Goal: Find contact information: Find contact information

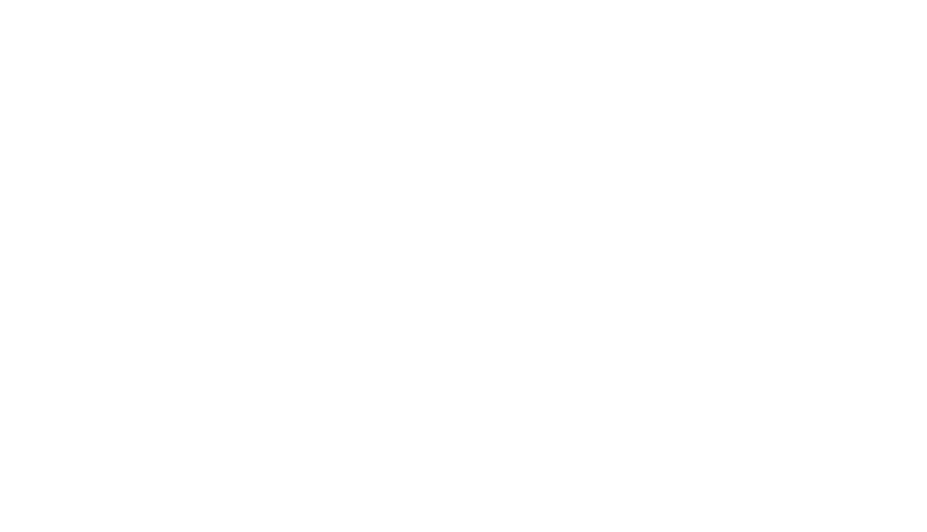
select select "Song"
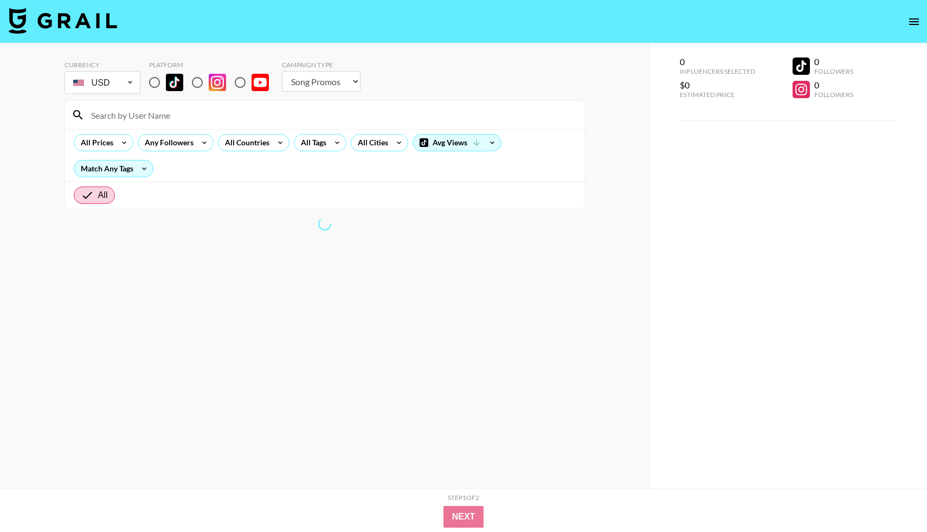
click at [158, 80] on input "radio" at bounding box center [154, 82] width 23 height 23
radio input "true"
click at [160, 122] on input at bounding box center [331, 114] width 493 height 17
click at [161, 115] on input at bounding box center [331, 114] width 493 height 17
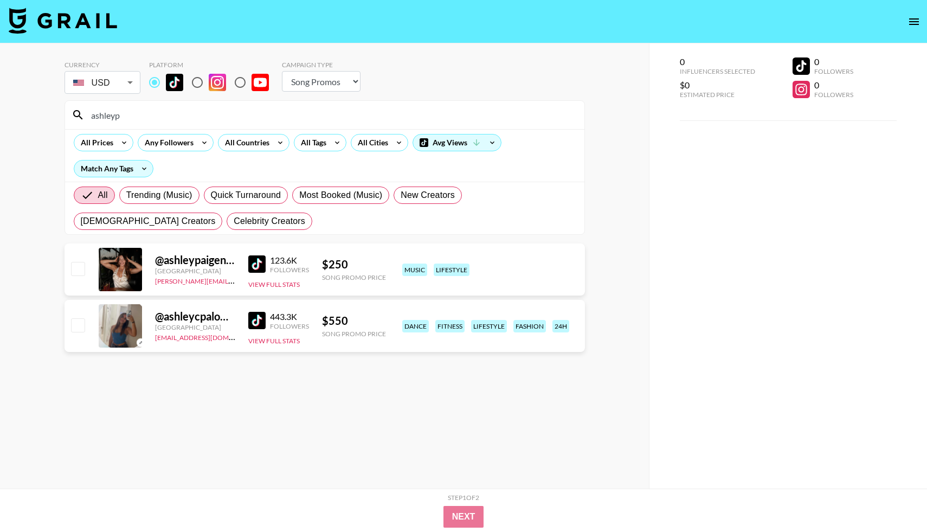
type input "ashleyp"
drag, startPoint x: 225, startPoint y: 279, endPoint x: 153, endPoint y: 281, distance: 72.6
click at [153, 281] on div "@ ashleypaigenicholson United States felipe@grail-talent.com 123.6K Followers V…" at bounding box center [324, 269] width 520 height 52
copy link "[PERSON_NAME][EMAIL_ADDRESS][DOMAIN_NAME]"
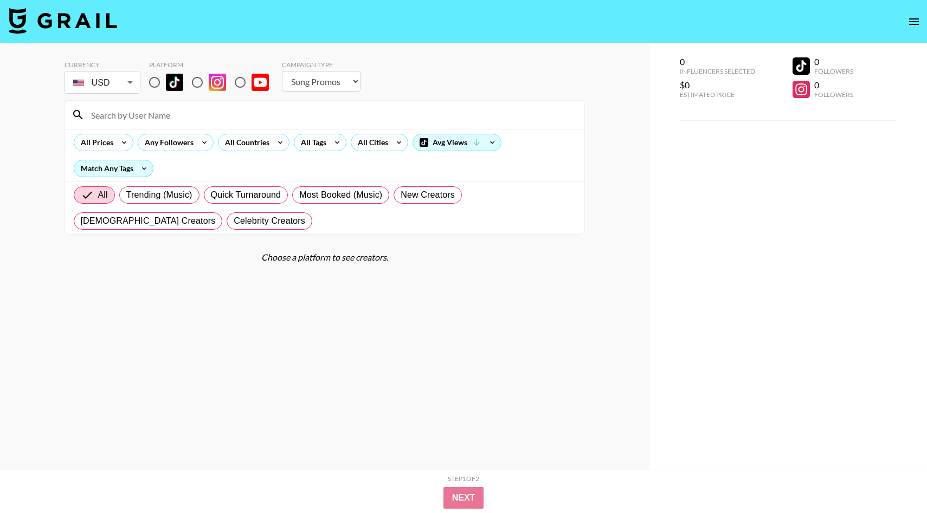
select select "Song"
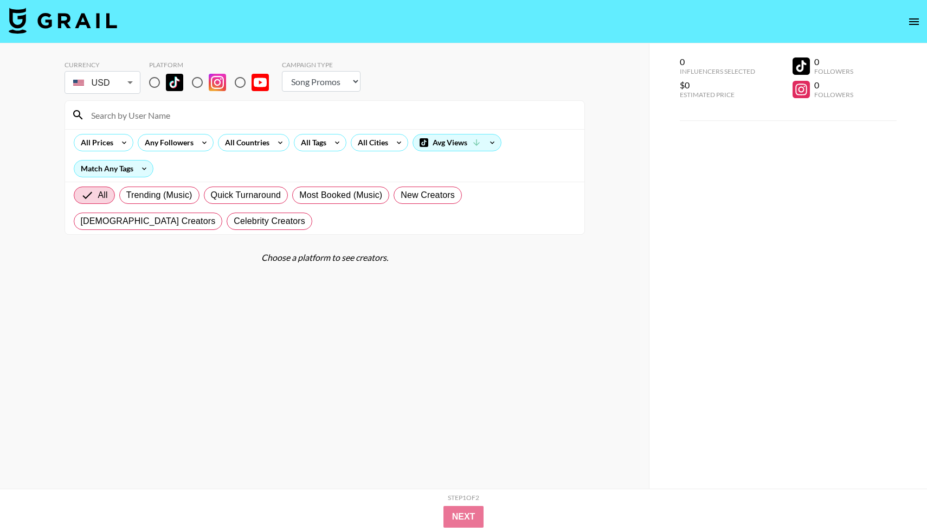
click at [157, 82] on input "radio" at bounding box center [154, 82] width 23 height 23
radio input "true"
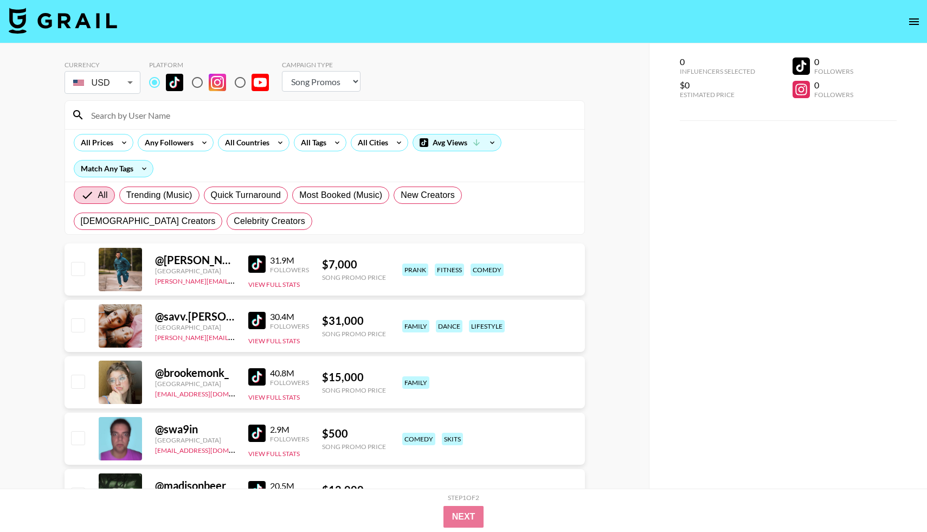
click at [157, 113] on input at bounding box center [331, 114] width 493 height 17
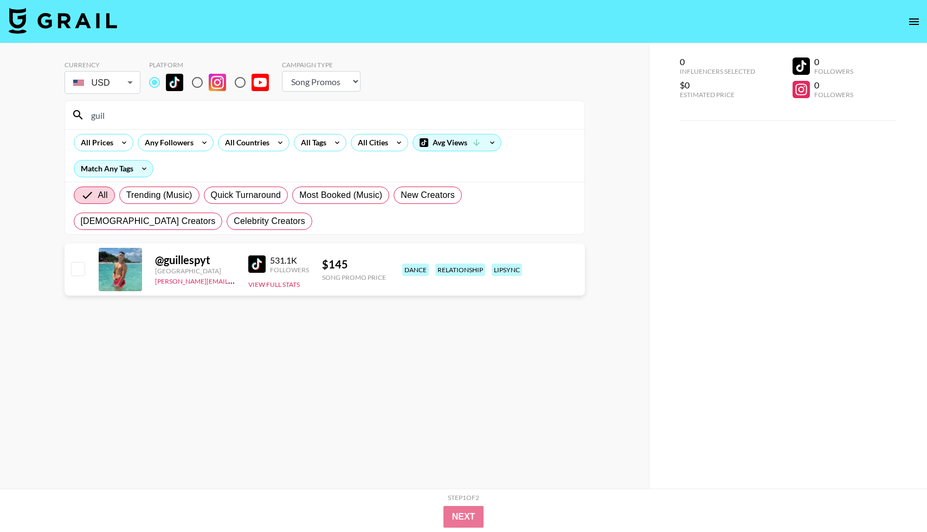
click at [135, 115] on input "guil" at bounding box center [331, 114] width 493 height 17
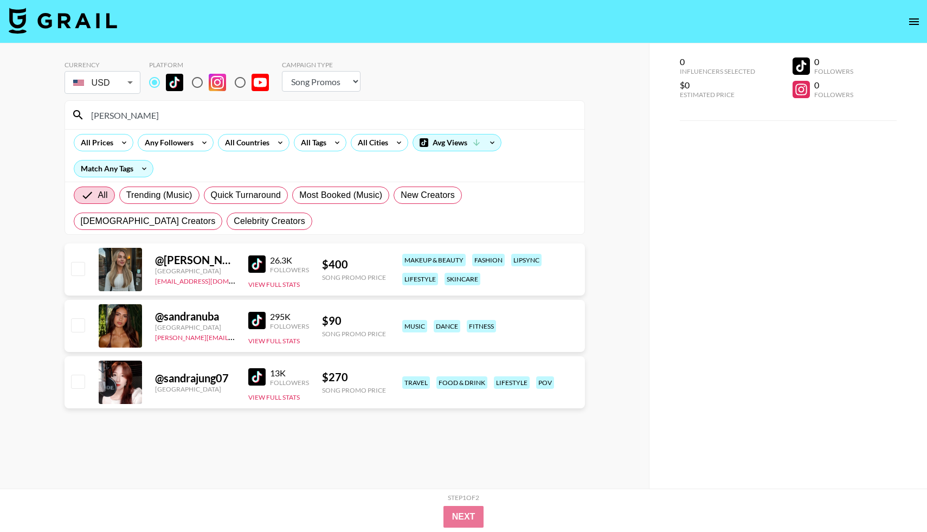
click at [119, 114] on input "sandra" at bounding box center [331, 114] width 493 height 17
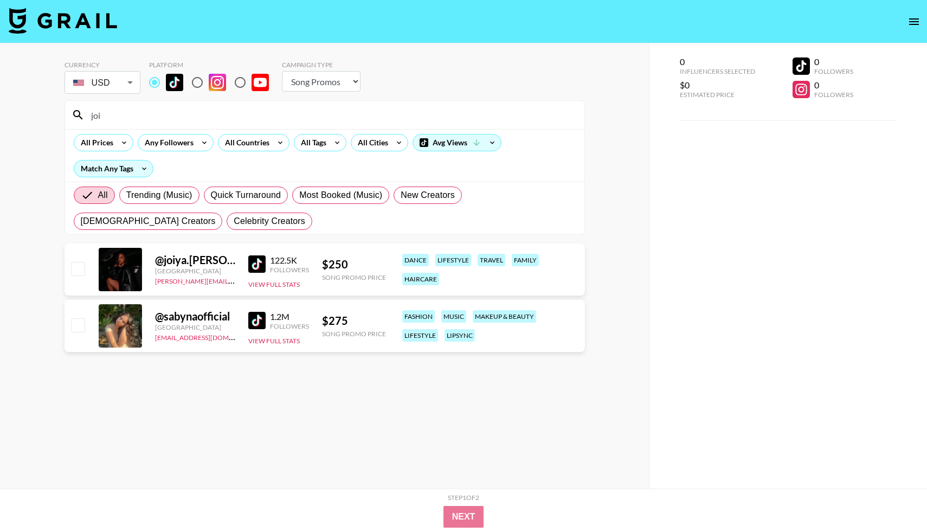
click at [111, 117] on input "joi" at bounding box center [331, 114] width 493 height 17
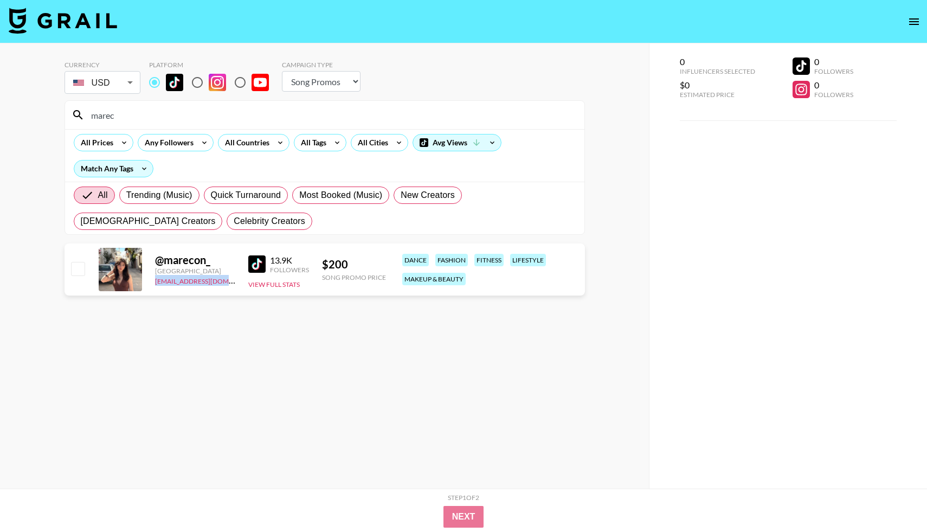
drag, startPoint x: 222, startPoint y: 281, endPoint x: 153, endPoint y: 282, distance: 69.4
click at [153, 282] on div "@ marecon_ United States max@grail-talent.com 13.9K Followers View Full Stats $…" at bounding box center [324, 269] width 520 height 52
copy link "[EMAIL_ADDRESS][DOMAIN_NAME]"
click at [289, 103] on div "marec" at bounding box center [324, 115] width 519 height 28
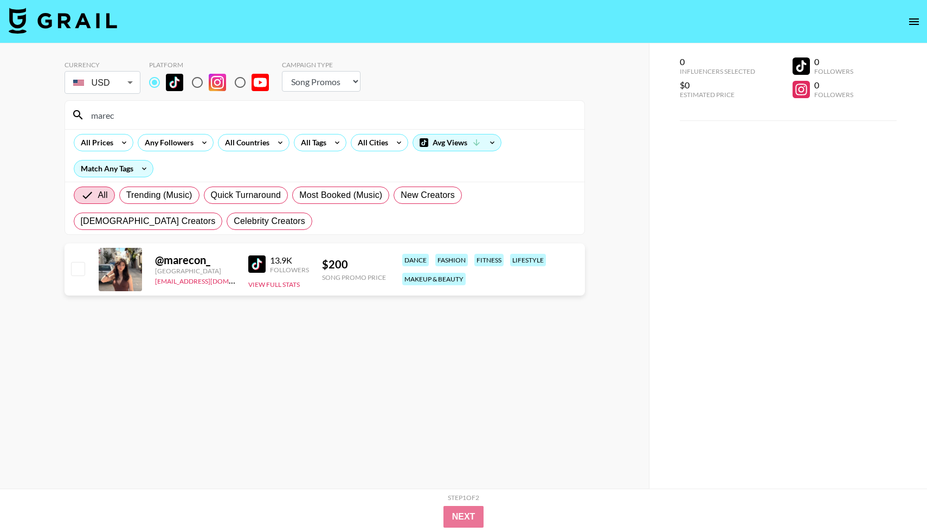
click at [289, 109] on input "marec" at bounding box center [331, 114] width 493 height 17
click at [171, 282] on link "ariel.roache@grail-talent.com" at bounding box center [261, 280] width 212 height 10
click at [119, 116] on input "joiya" at bounding box center [331, 114] width 493 height 17
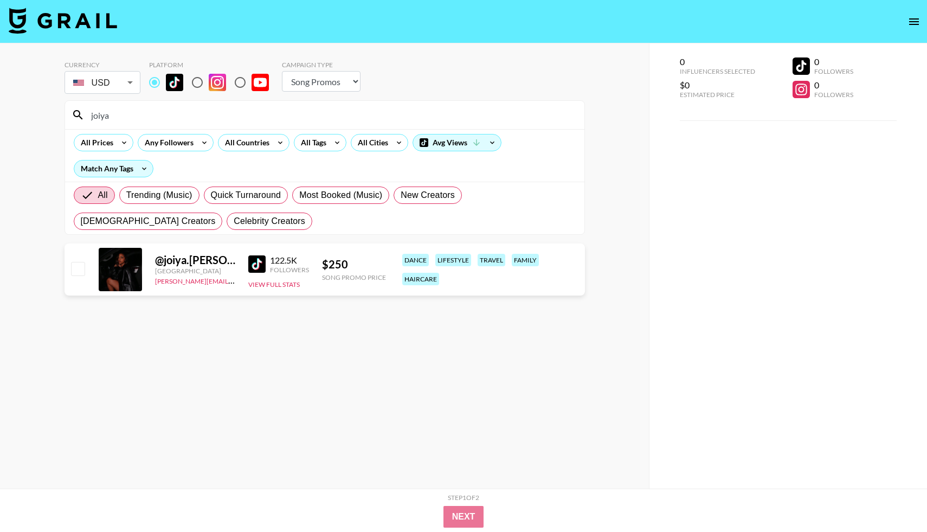
click at [119, 116] on input "joiya" at bounding box center [331, 114] width 493 height 17
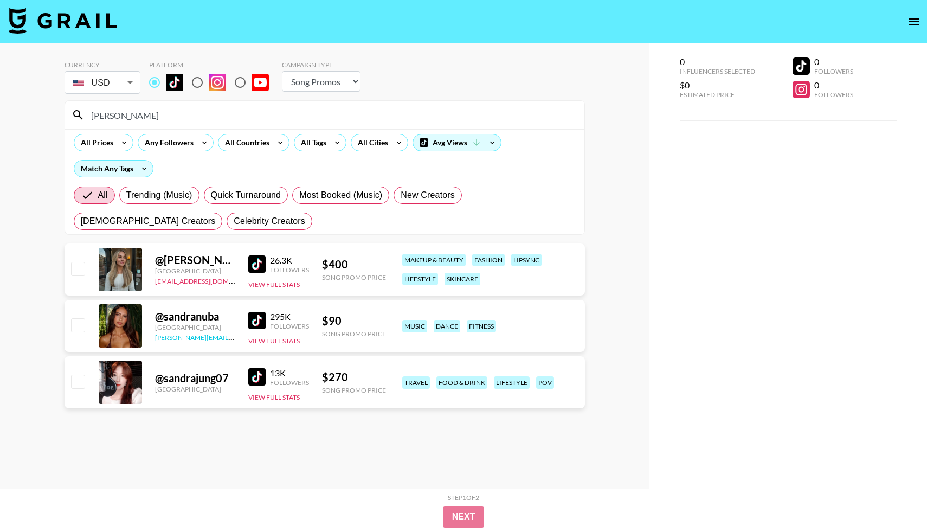
click at [170, 337] on link "[PERSON_NAME][EMAIL_ADDRESS][PERSON_NAME][DOMAIN_NAME]" at bounding box center [261, 336] width 212 height 10
click at [176, 112] on input "sandra" at bounding box center [331, 114] width 493 height 17
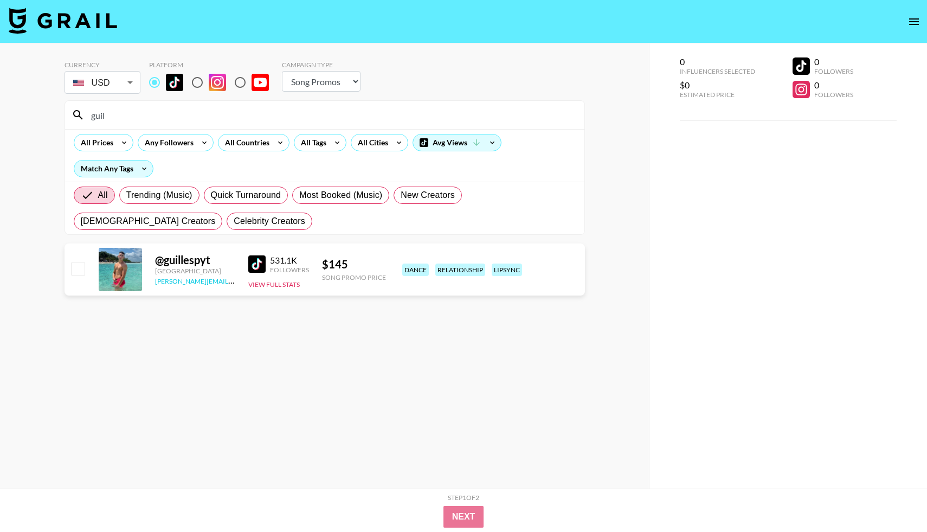
type input "guil"
click at [195, 281] on link "[PERSON_NAME][EMAIL_ADDRESS][PERSON_NAME][DOMAIN_NAME]" at bounding box center [261, 280] width 212 height 10
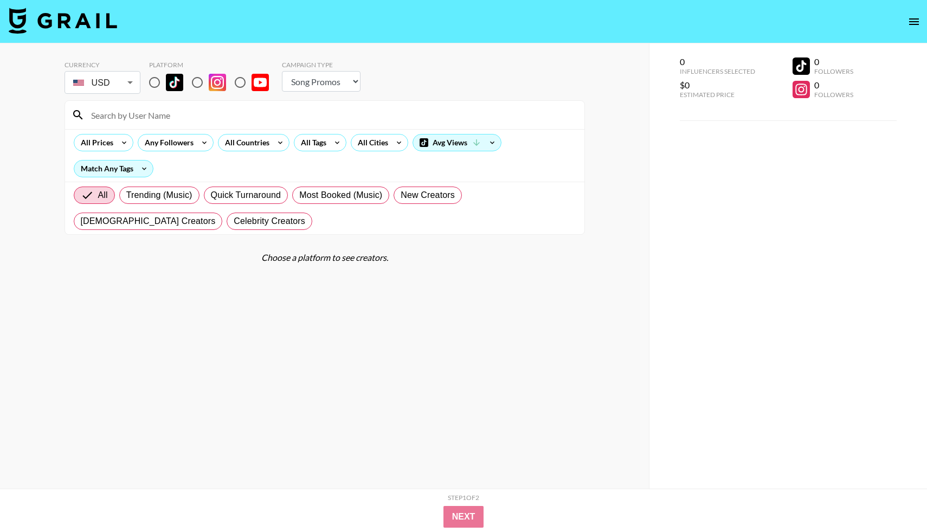
select select "Song"
click at [108, 116] on input at bounding box center [331, 114] width 493 height 17
type input "[PERSON_NAME]"
click at [153, 79] on input "radio" at bounding box center [154, 82] width 23 height 23
radio input "true"
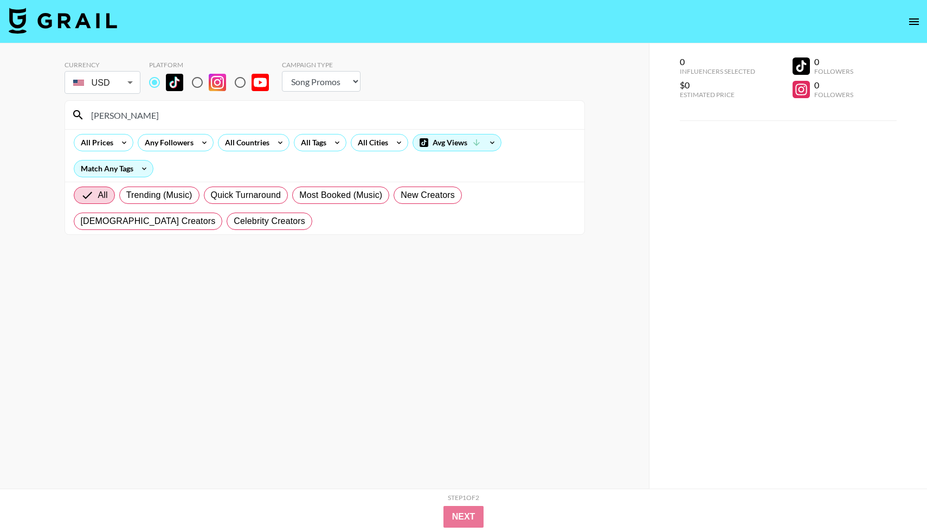
click at [143, 109] on input "[PERSON_NAME]" at bounding box center [331, 114] width 493 height 17
click at [142, 115] on input "[PERSON_NAME]" at bounding box center [331, 114] width 493 height 17
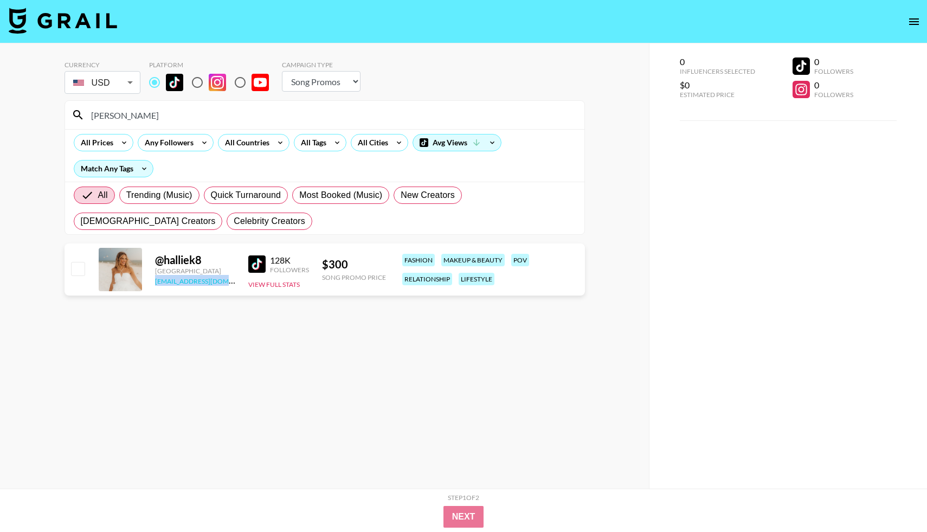
drag, startPoint x: 226, startPoint y: 280, endPoint x: 154, endPoint y: 282, distance: 72.1
click at [155, 282] on div "[EMAIL_ADDRESS][DOMAIN_NAME]" at bounding box center [195, 280] width 80 height 11
copy link "[EMAIL_ADDRESS][DOMAIN_NAME]"
click at [197, 114] on input "[PERSON_NAME]" at bounding box center [331, 114] width 493 height 17
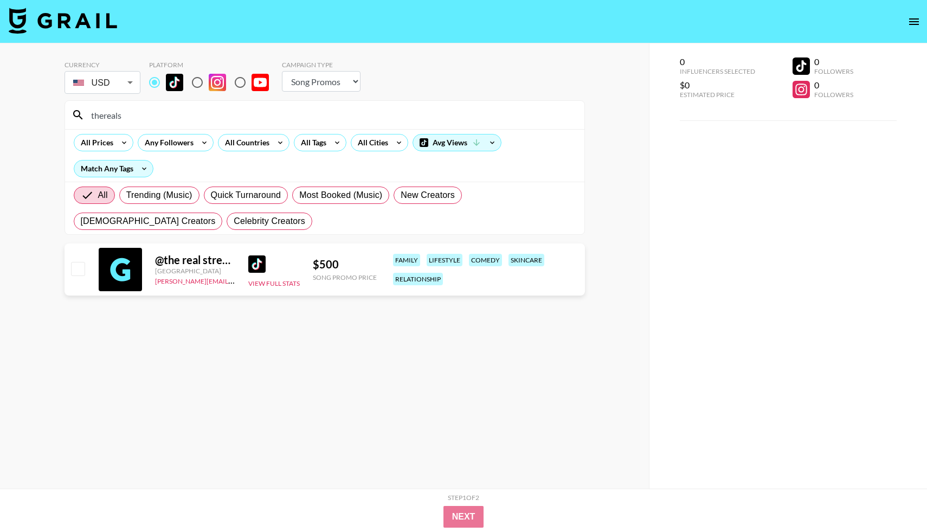
click at [183, 269] on div "[GEOGRAPHIC_DATA]" at bounding box center [195, 271] width 80 height 8
click at [268, 261] on link at bounding box center [259, 263] width 22 height 17
click at [196, 129] on div "All Prices Any Followers All Countries All Tags All Cities Avg Views Match Any …" at bounding box center [324, 155] width 519 height 53
click at [196, 118] on input "thereals" at bounding box center [331, 114] width 493 height 17
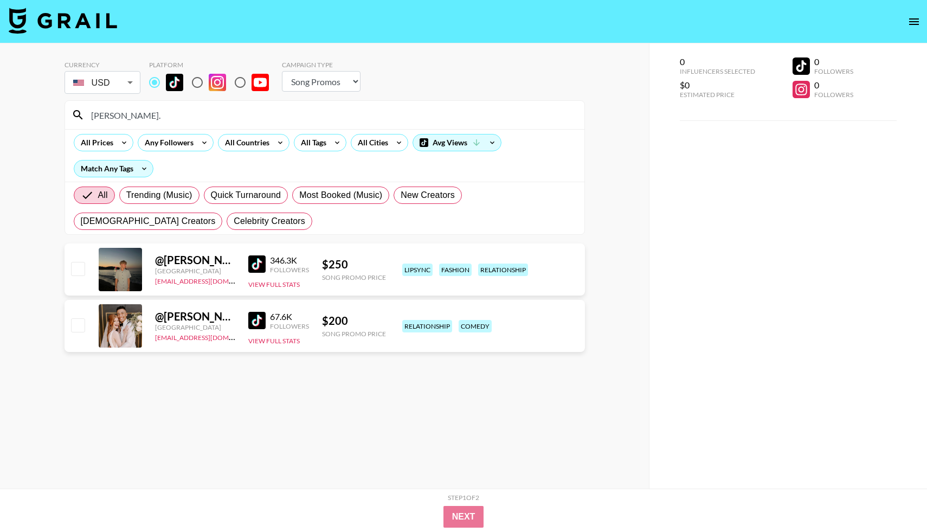
type input "[PERSON_NAME]."
drag, startPoint x: 222, startPoint y: 339, endPoint x: 154, endPoint y: 341, distance: 67.2
click at [155, 341] on div "[EMAIL_ADDRESS][DOMAIN_NAME]" at bounding box center [195, 336] width 80 height 11
copy link "[EMAIL_ADDRESS][DOMAIN_NAME]"
